Goal: Task Accomplishment & Management: Use online tool/utility

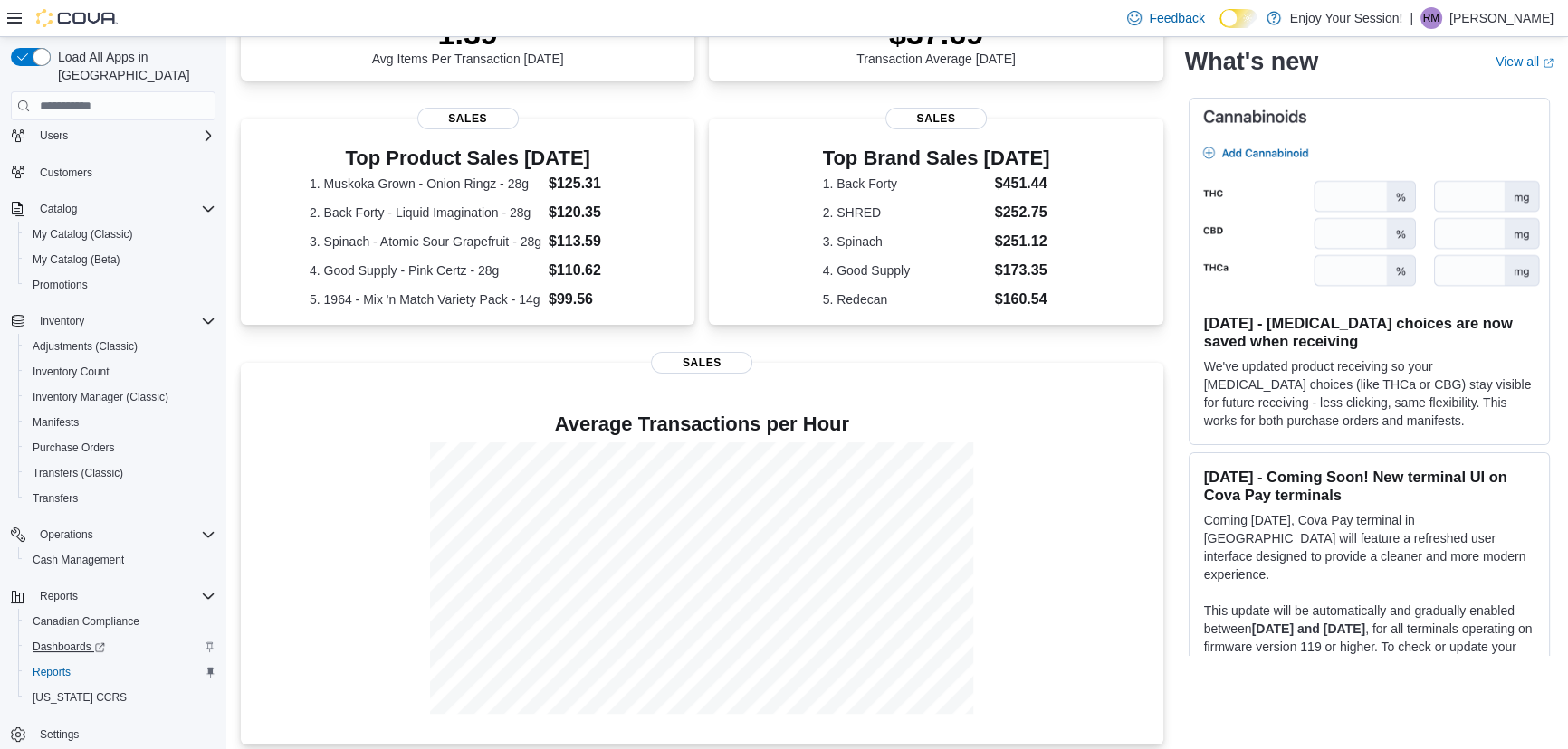
scroll to position [72, 0]
click at [47, 664] on span "Reports" at bounding box center [51, 672] width 38 height 15
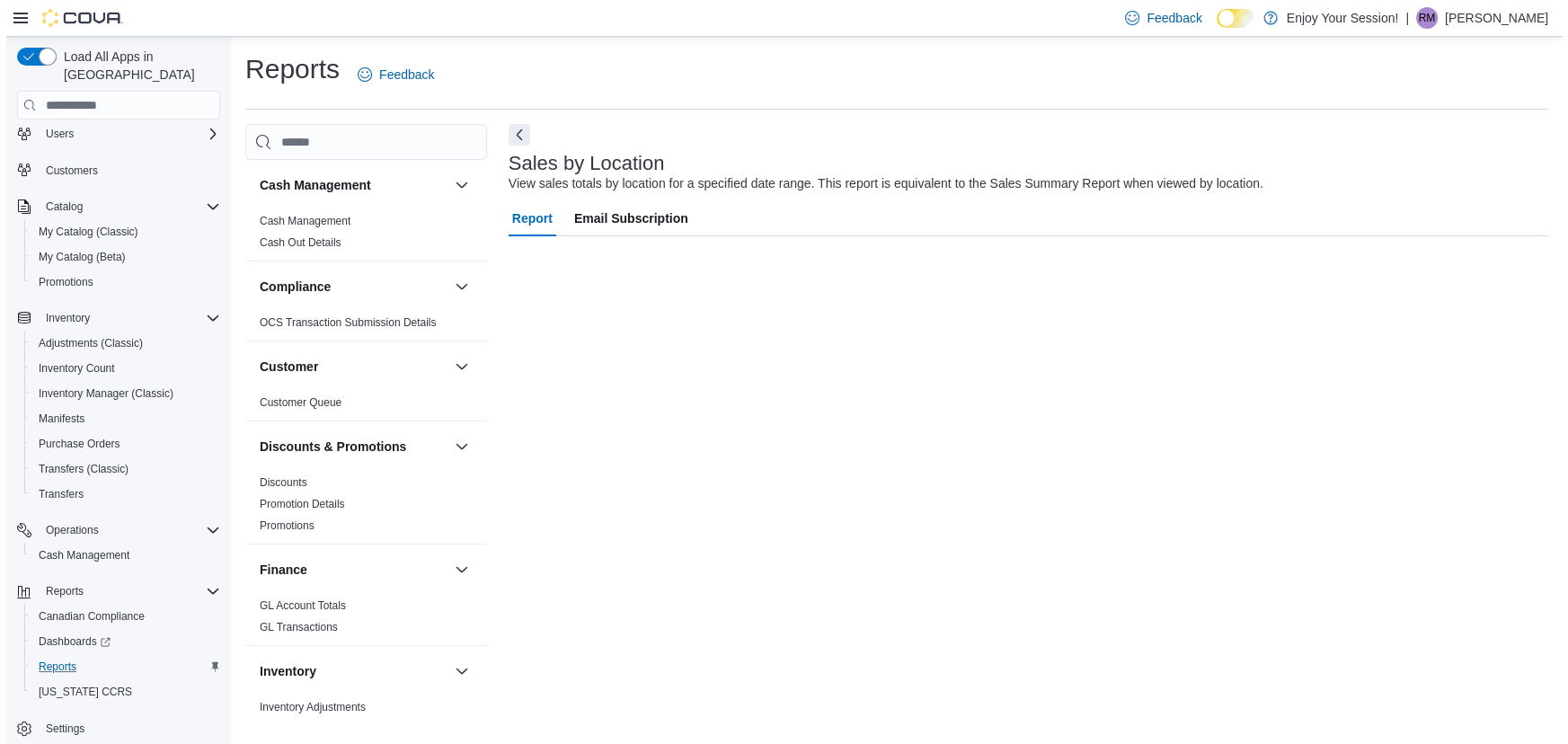
scroll to position [71, 0]
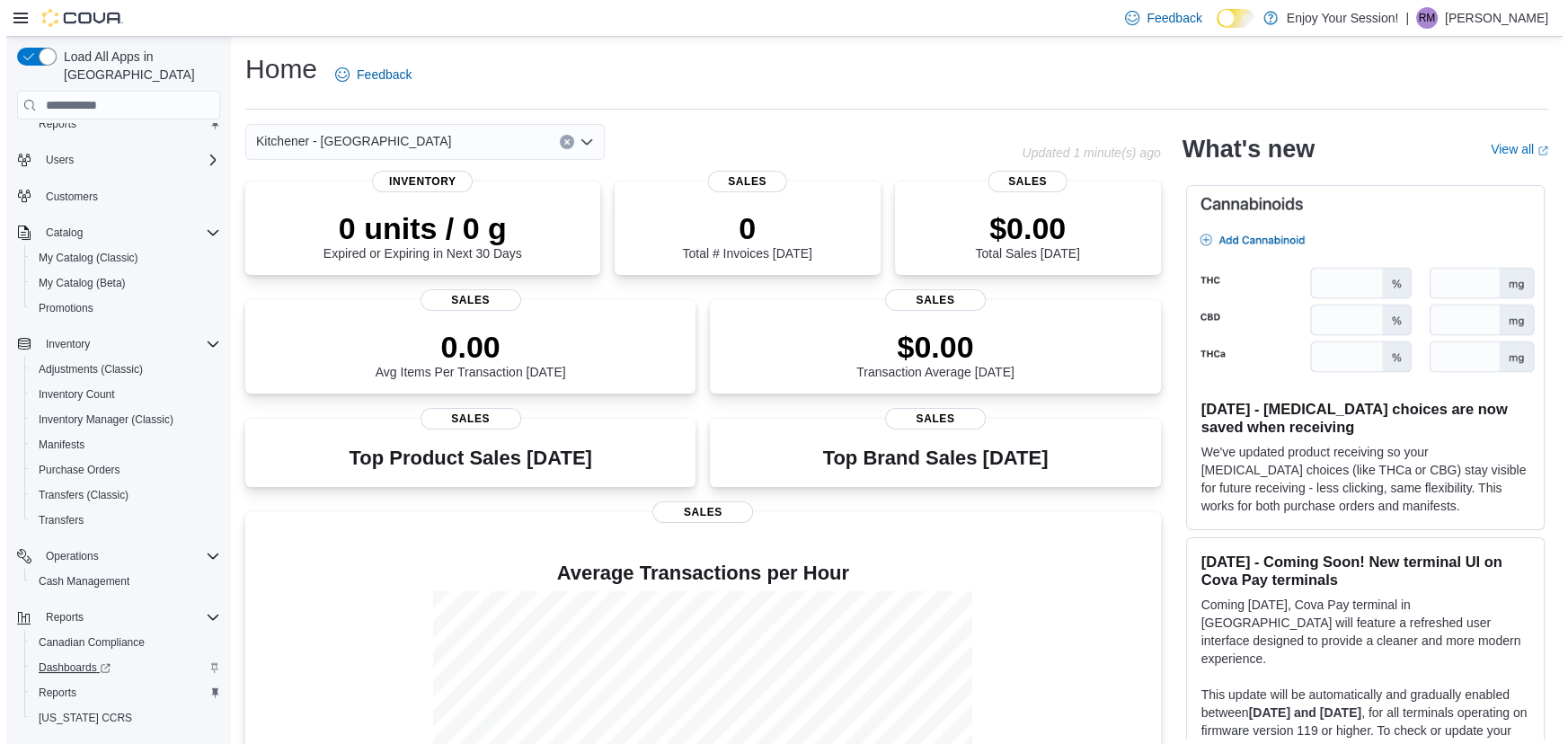
scroll to position [71, 0]
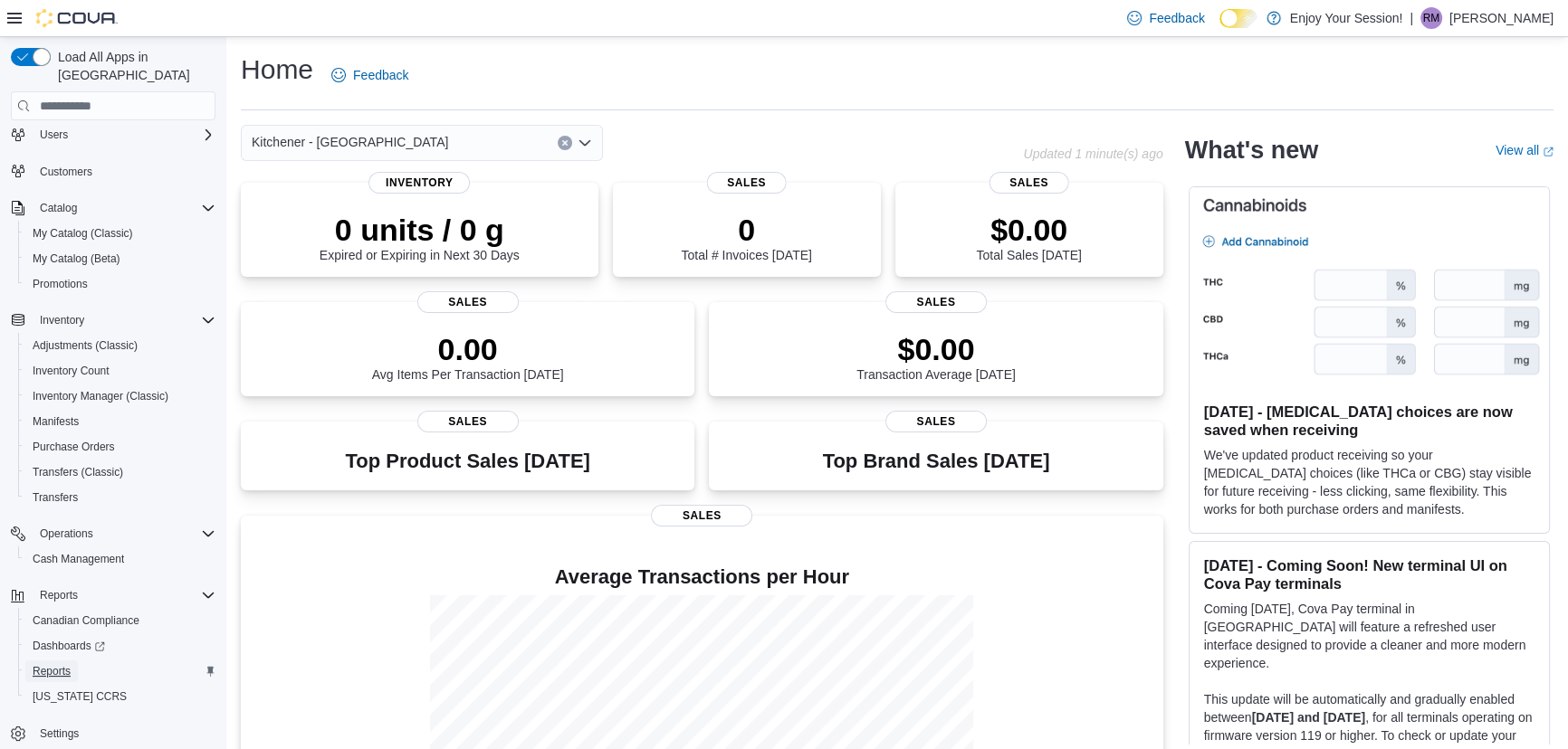
click at [54, 664] on span "Reports" at bounding box center [51, 672] width 38 height 15
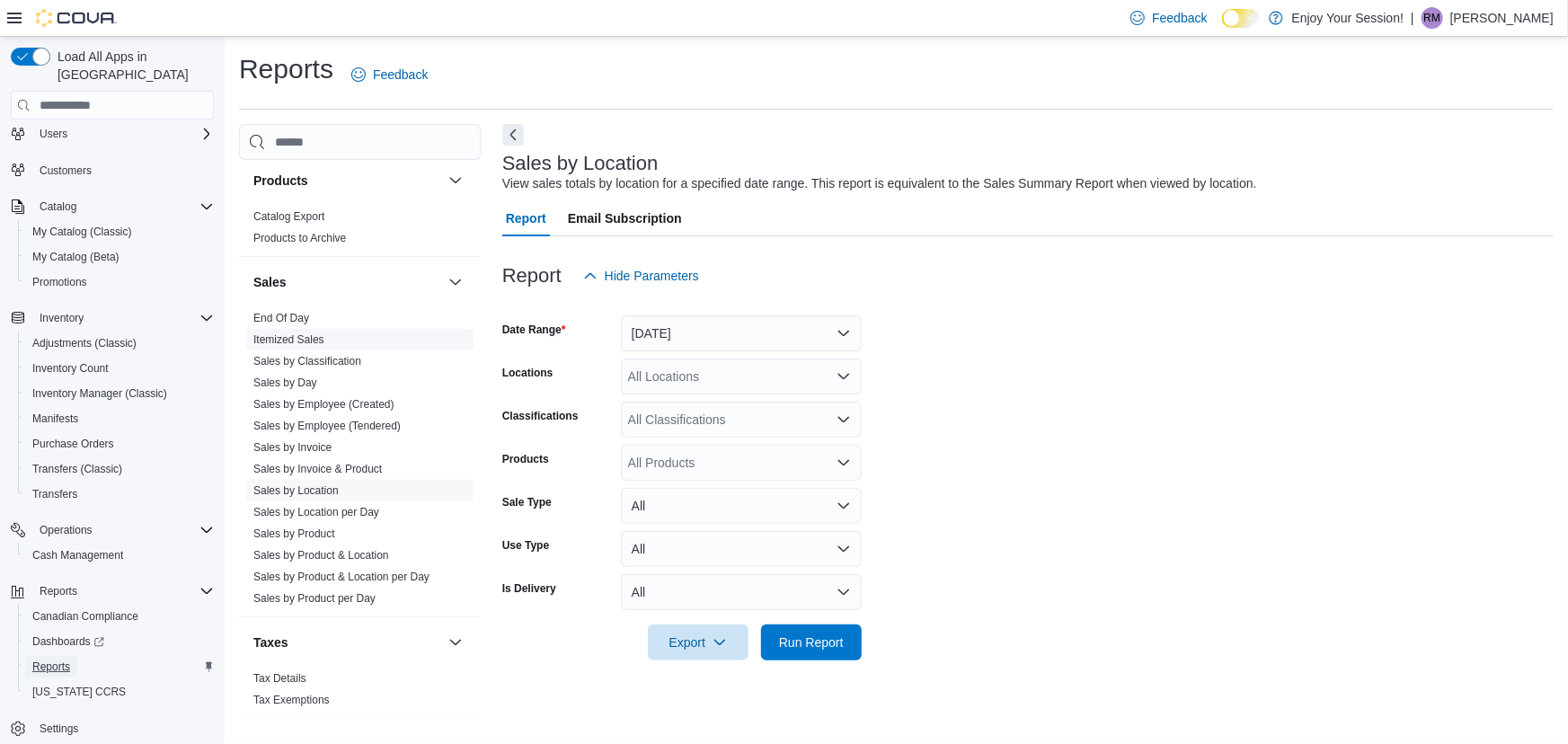
scroll to position [1088, 0]
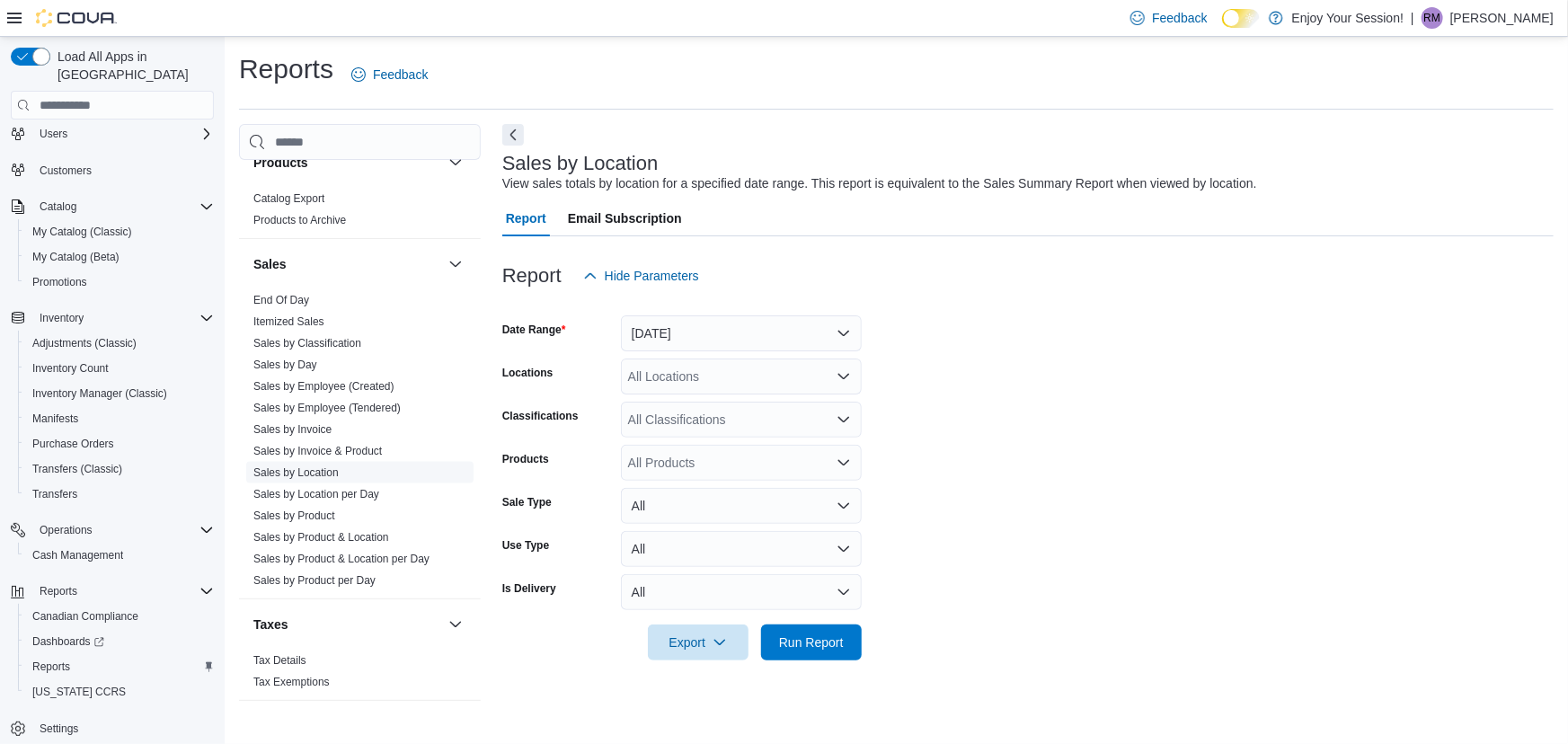
click at [301, 466] on link "Sales by Location" at bounding box center [296, 473] width 85 height 13
click at [741, 323] on button "[DATE]" at bounding box center [741, 333] width 241 height 36
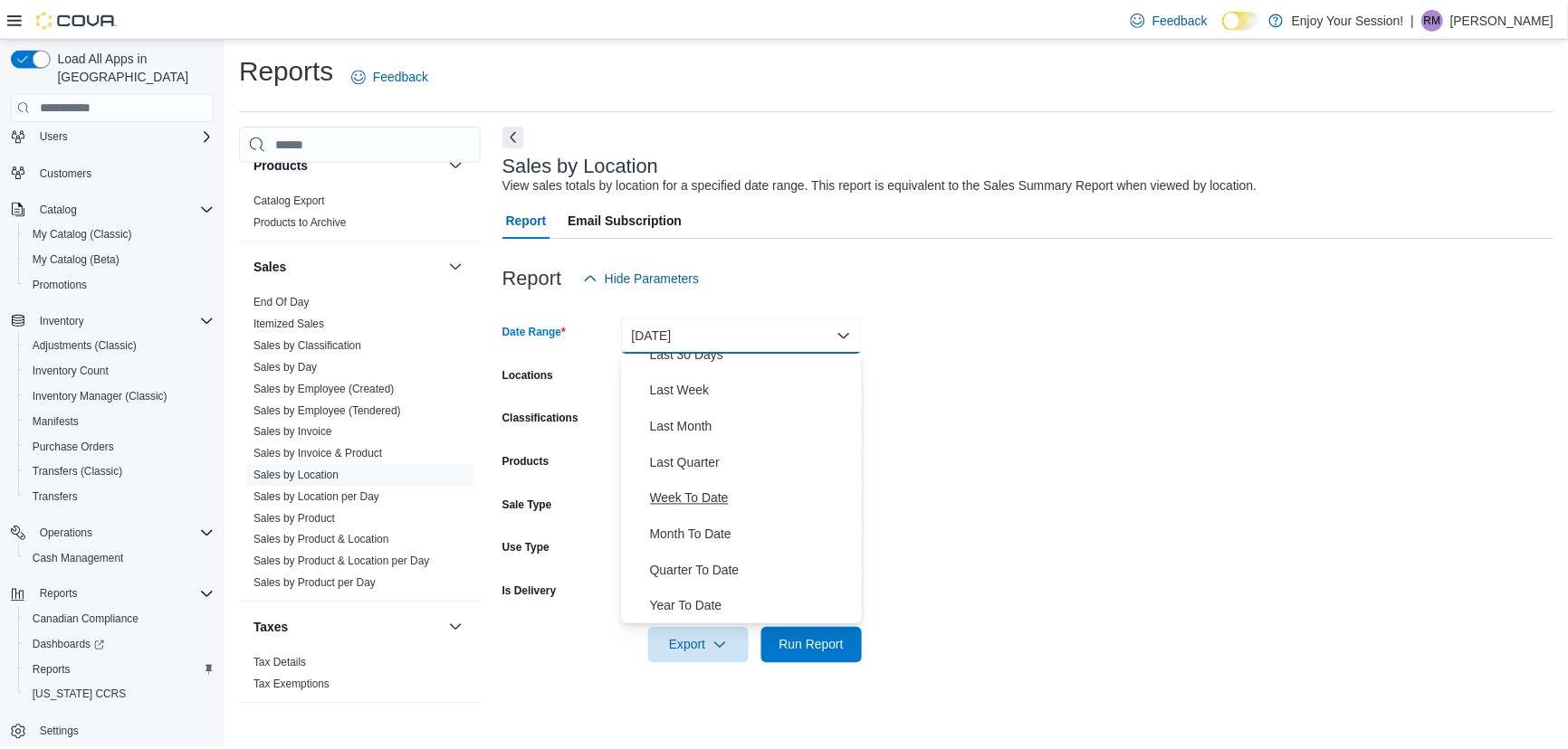
scroll to position [271, 0]
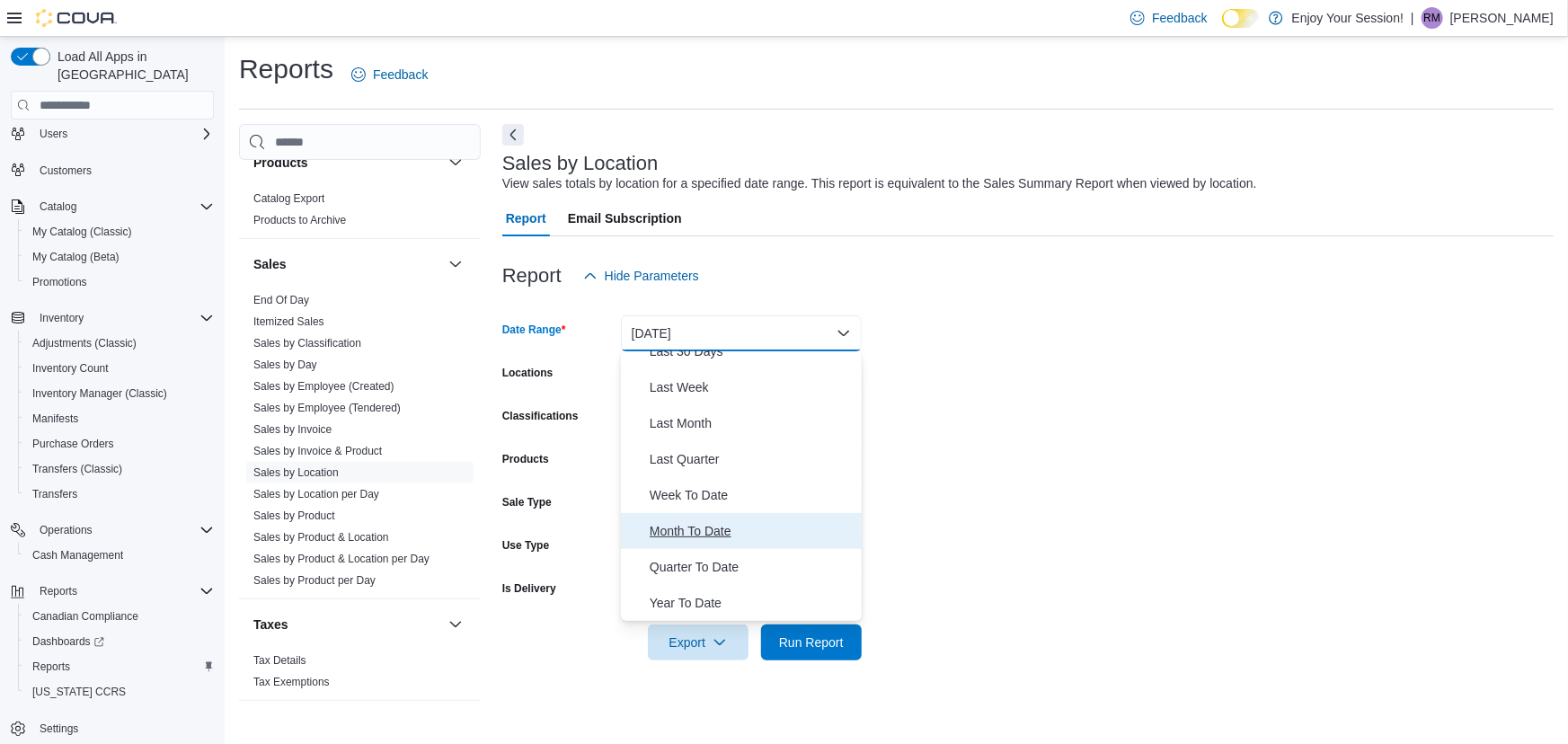
click at [670, 531] on span "Month To Date" at bounding box center [752, 531] width 205 height 22
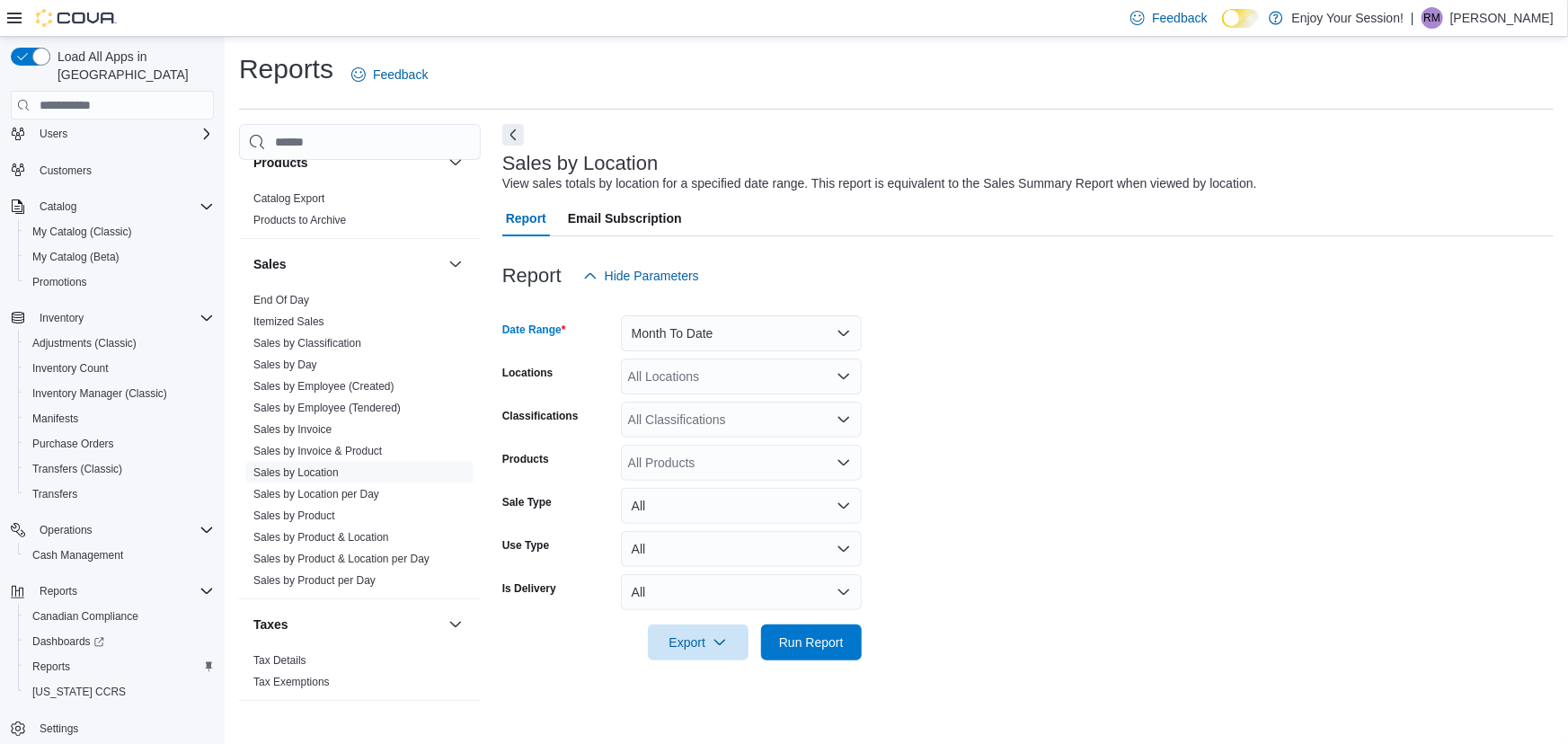
click at [679, 384] on div "All Locations" at bounding box center [741, 377] width 241 height 36
type input "****"
click at [691, 406] on span "Kitchener - [GEOGRAPHIC_DATA]" at bounding box center [757, 408] width 195 height 18
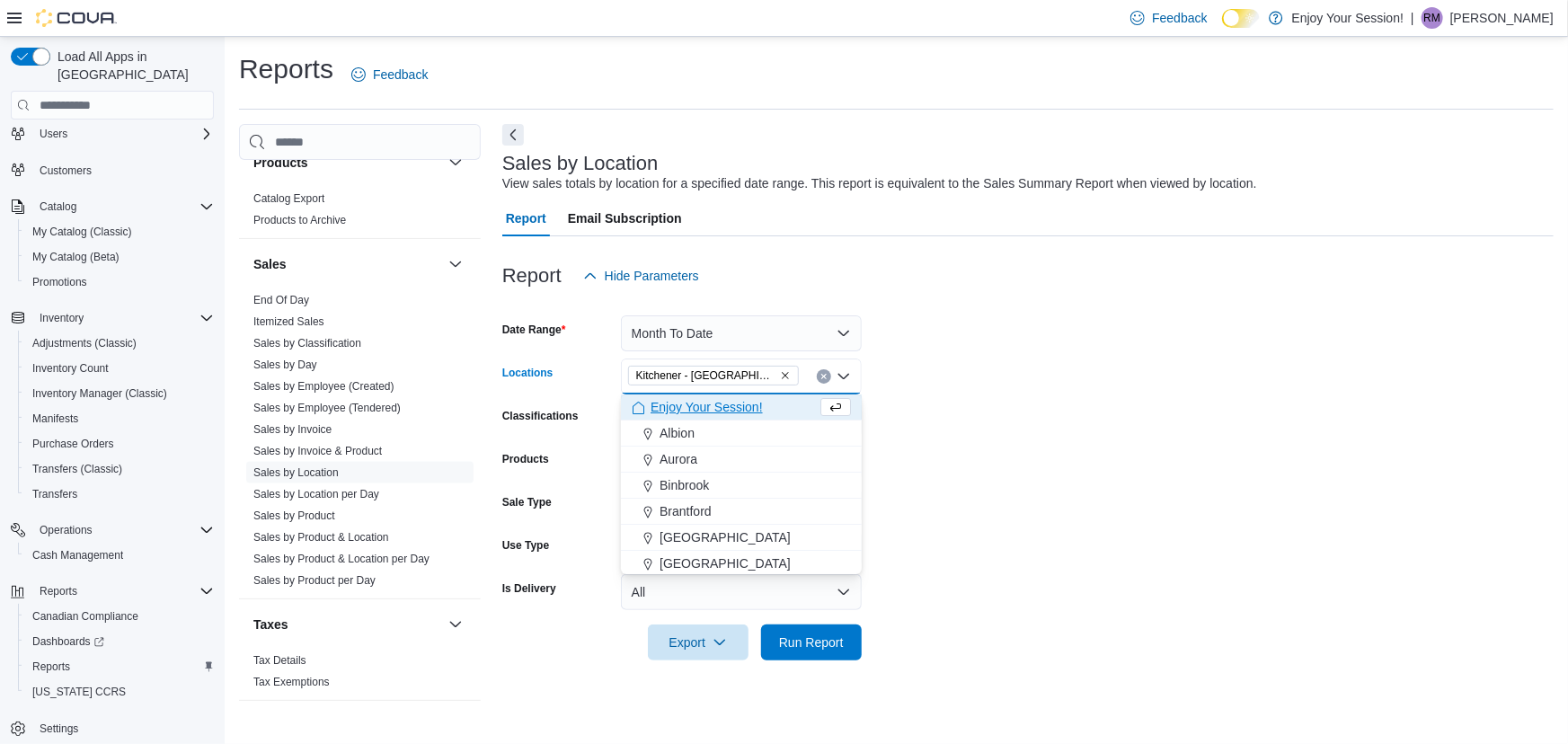
click at [940, 395] on form "Date Range Month To Date Locations Kitchener - Highland Combo box. Selected. Ki…" at bounding box center [1028, 477] width 1051 height 367
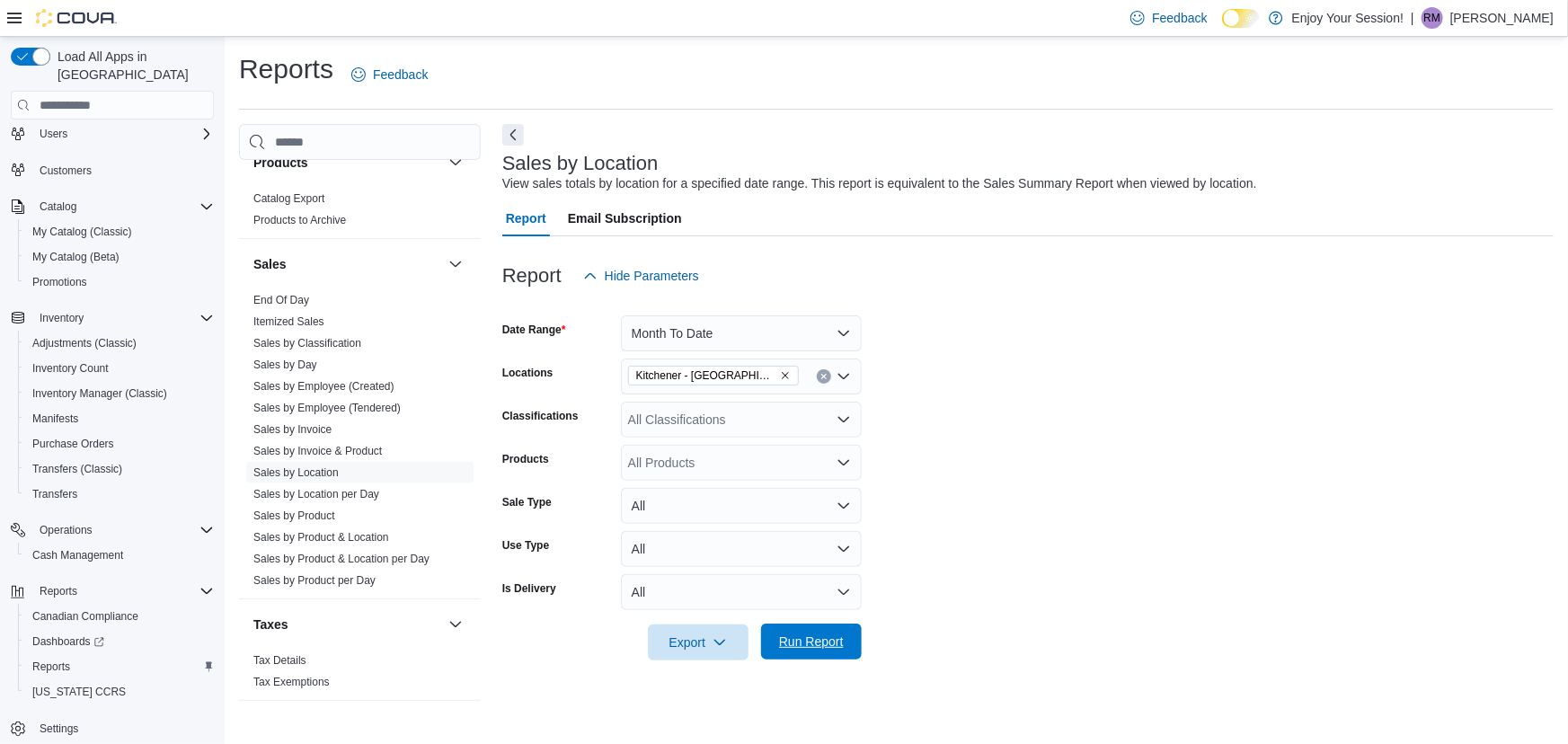
drag, startPoint x: 819, startPoint y: 652, endPoint x: 834, endPoint y: 640, distance: 19.2
click at [821, 648] on span "Run Report" at bounding box center [811, 641] width 79 height 36
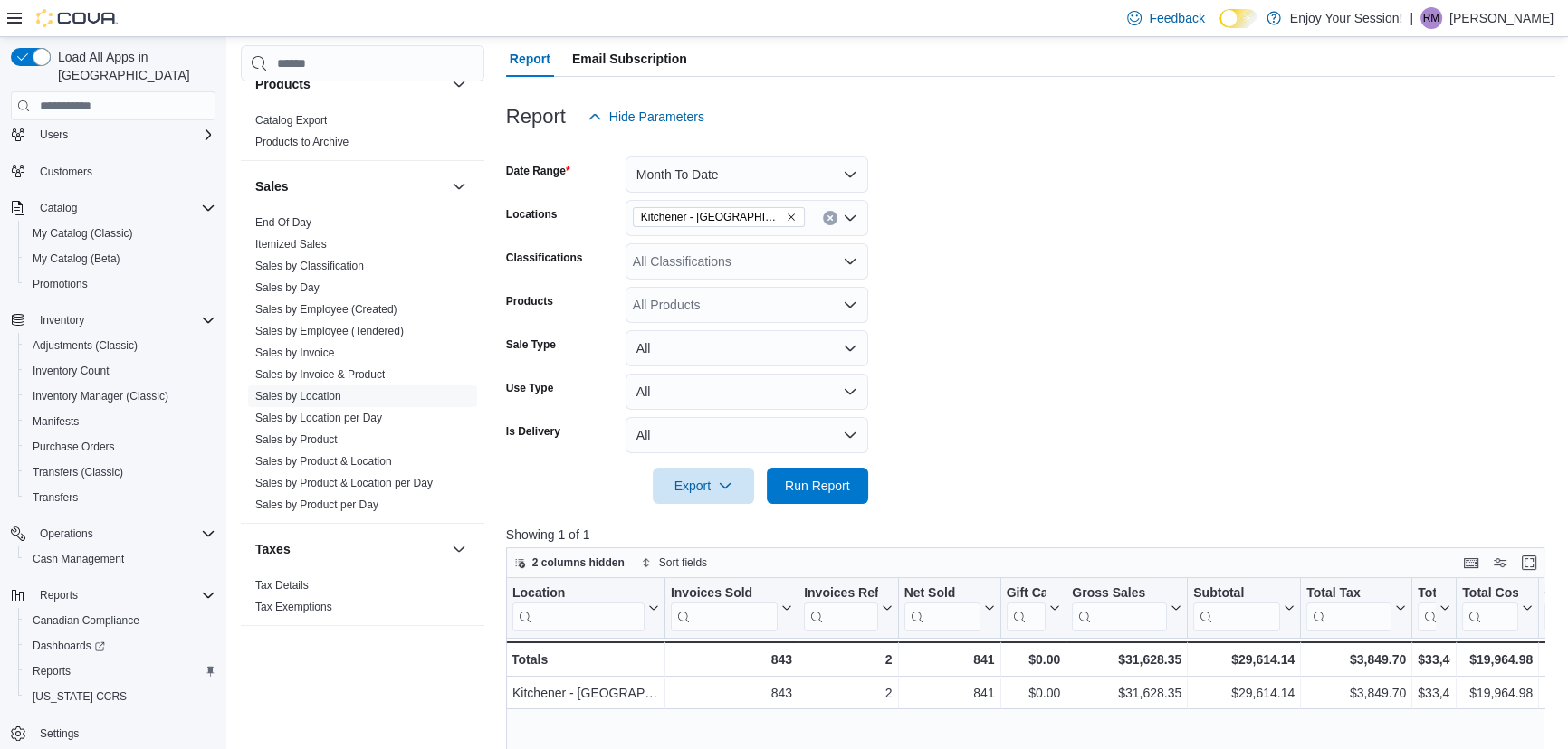
scroll to position [246, 0]
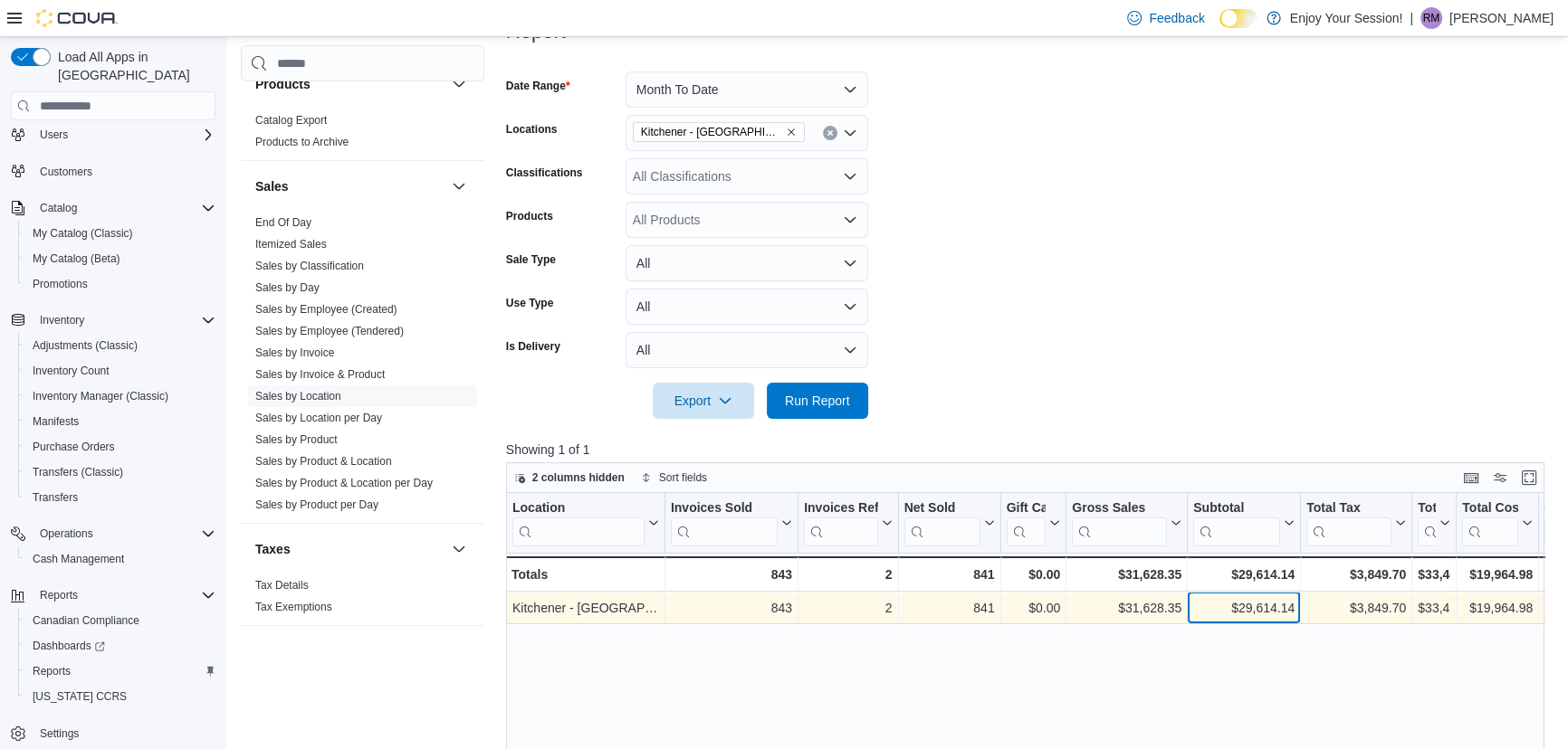
click at [1239, 602] on div "$29,614.14" at bounding box center [1244, 610] width 102 height 22
click at [1342, 618] on div "$3,849.70" at bounding box center [1357, 610] width 100 height 22
click at [1421, 612] on div "$33,463.84" at bounding box center [1434, 610] width 32 height 22
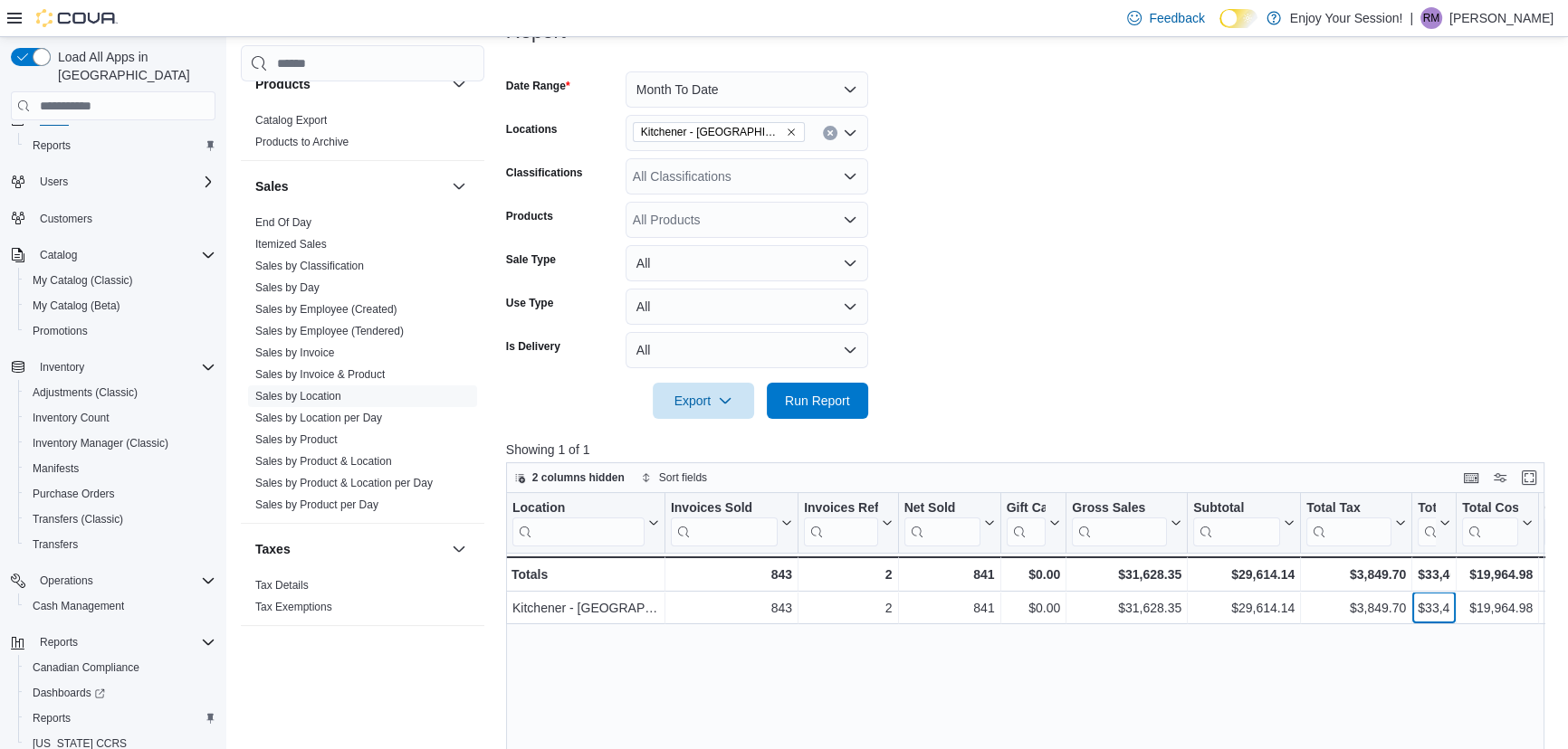
scroll to position [0, 0]
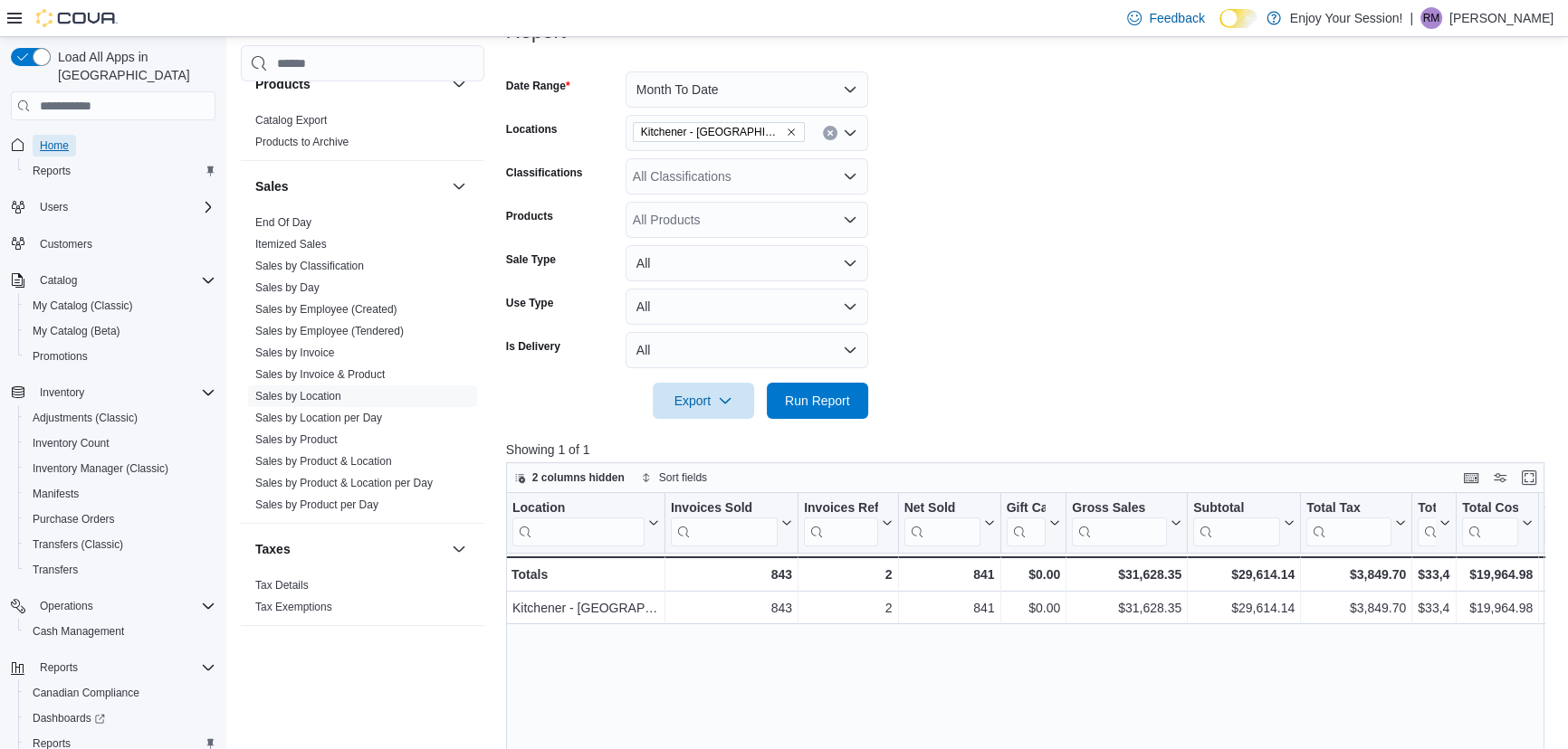
click at [54, 138] on span "Home" at bounding box center [54, 146] width 29 height 15
